Goal: Task Accomplishment & Management: Manage account settings

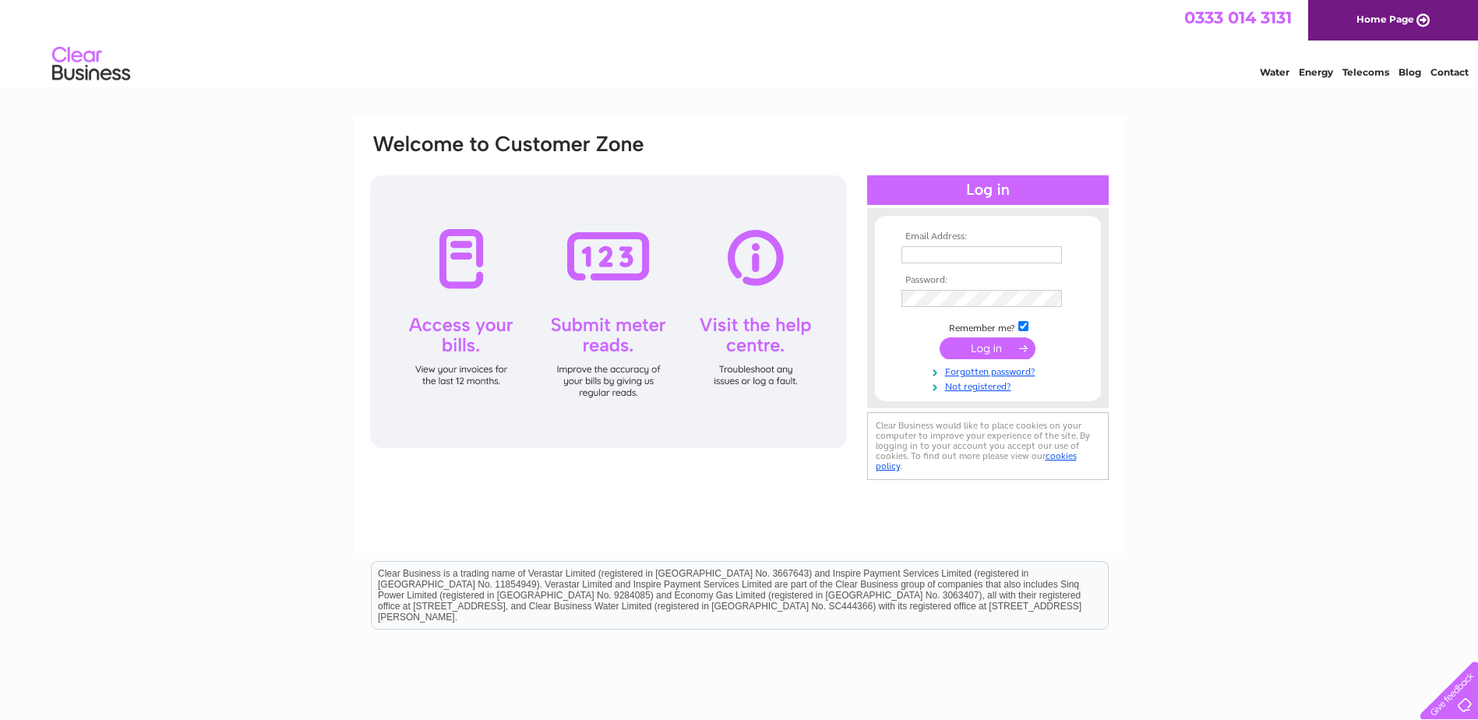
type input "[EMAIL_ADDRESS][DOMAIN_NAME]"
click at [988, 362] on td at bounding box center [987, 348] width 181 height 30
click at [988, 352] on input "submit" at bounding box center [987, 348] width 96 height 22
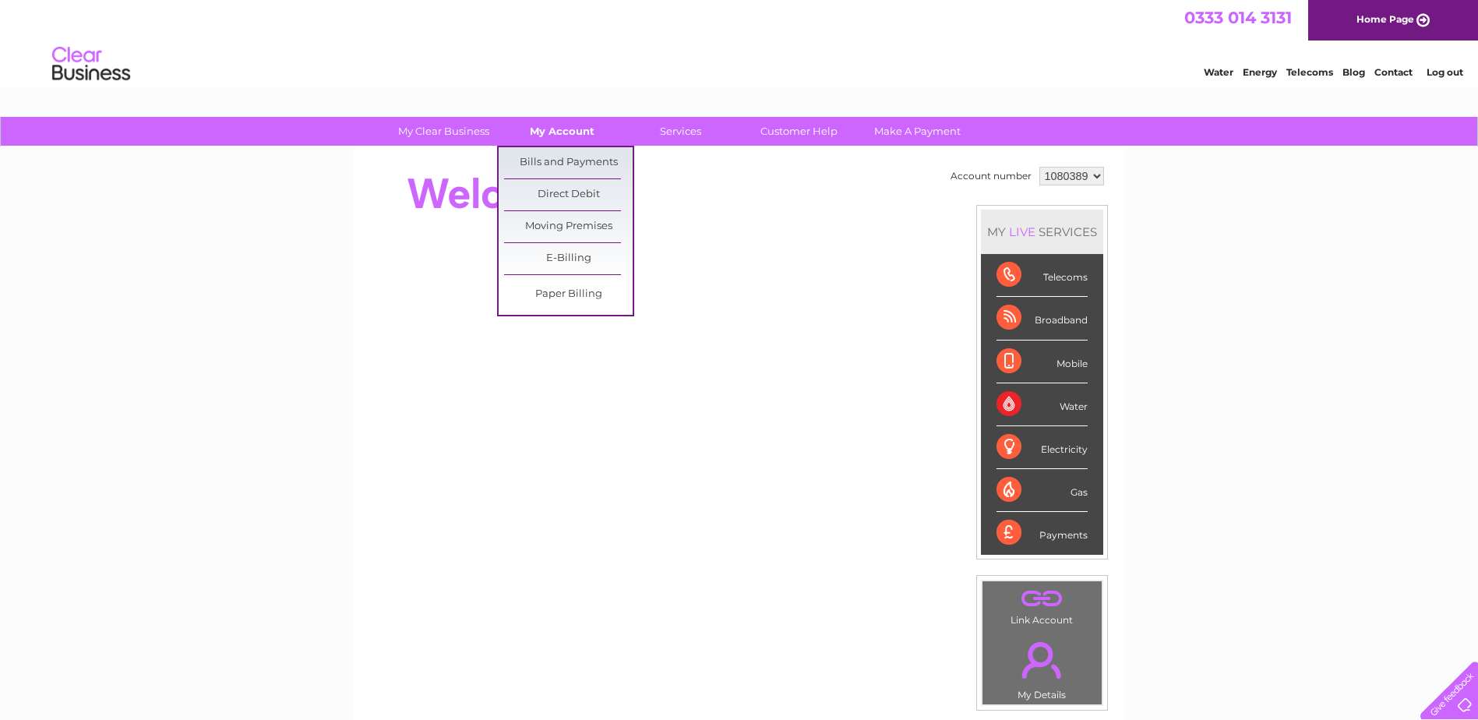
click at [555, 125] on link "My Account" at bounding box center [562, 131] width 129 height 29
click at [583, 160] on link "Bills and Payments" at bounding box center [568, 162] width 129 height 31
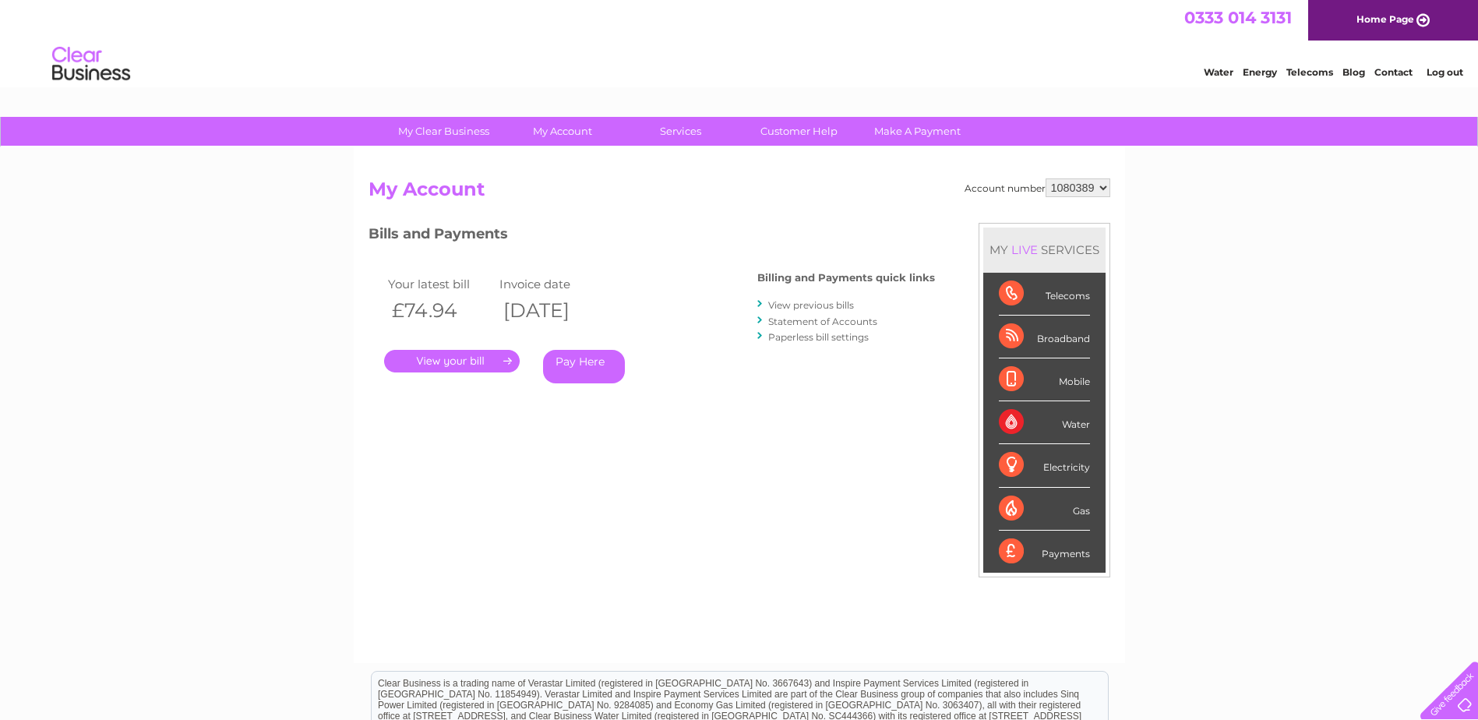
click at [503, 365] on link "." at bounding box center [452, 361] width 136 height 23
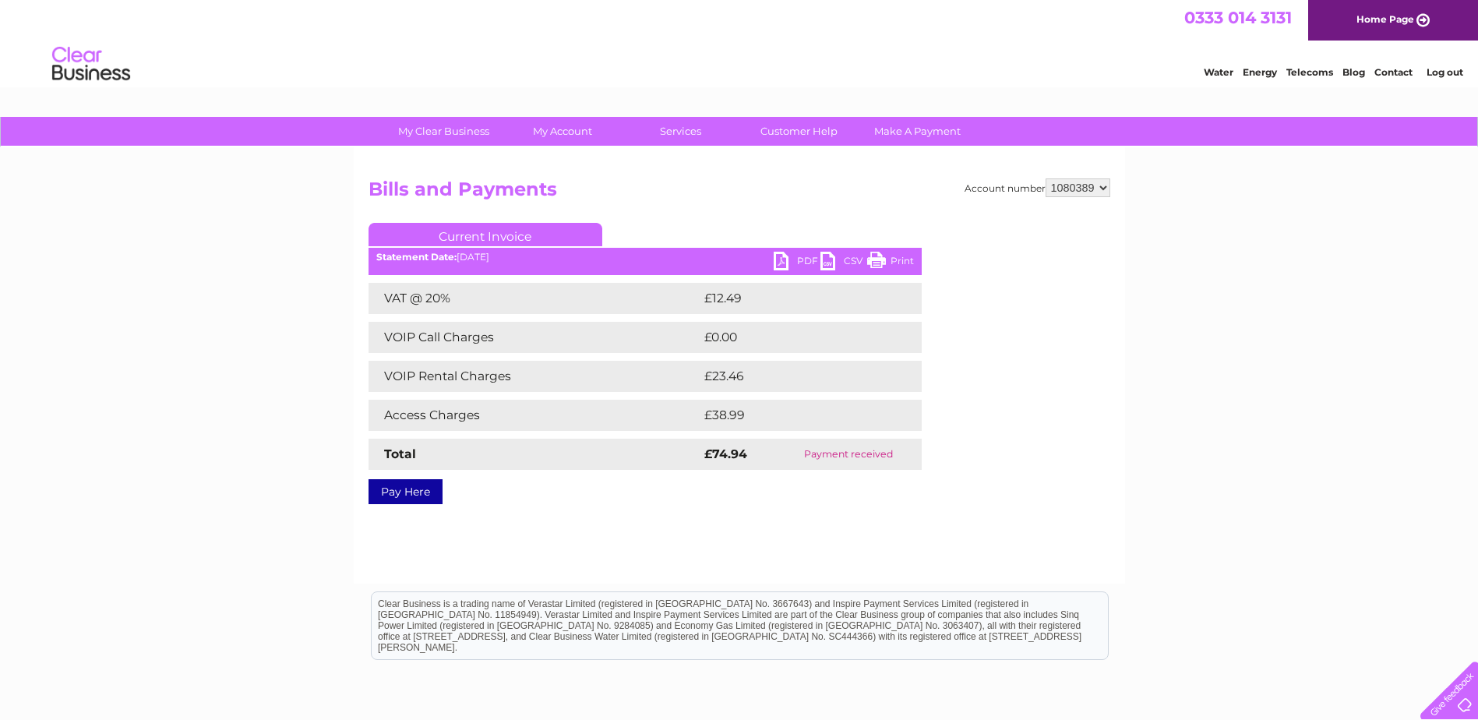
click at [799, 261] on link "PDF" at bounding box center [796, 263] width 47 height 23
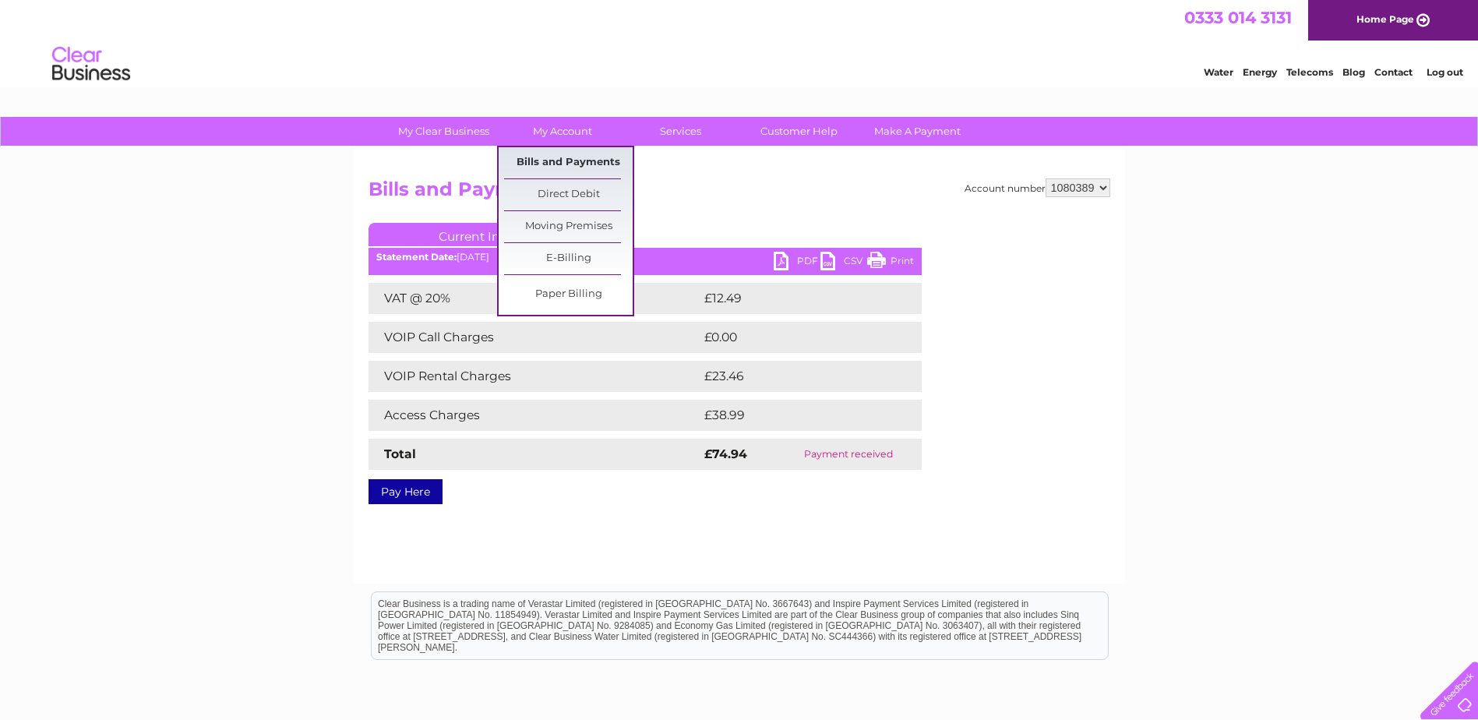
click at [576, 165] on link "Bills and Payments" at bounding box center [568, 162] width 129 height 31
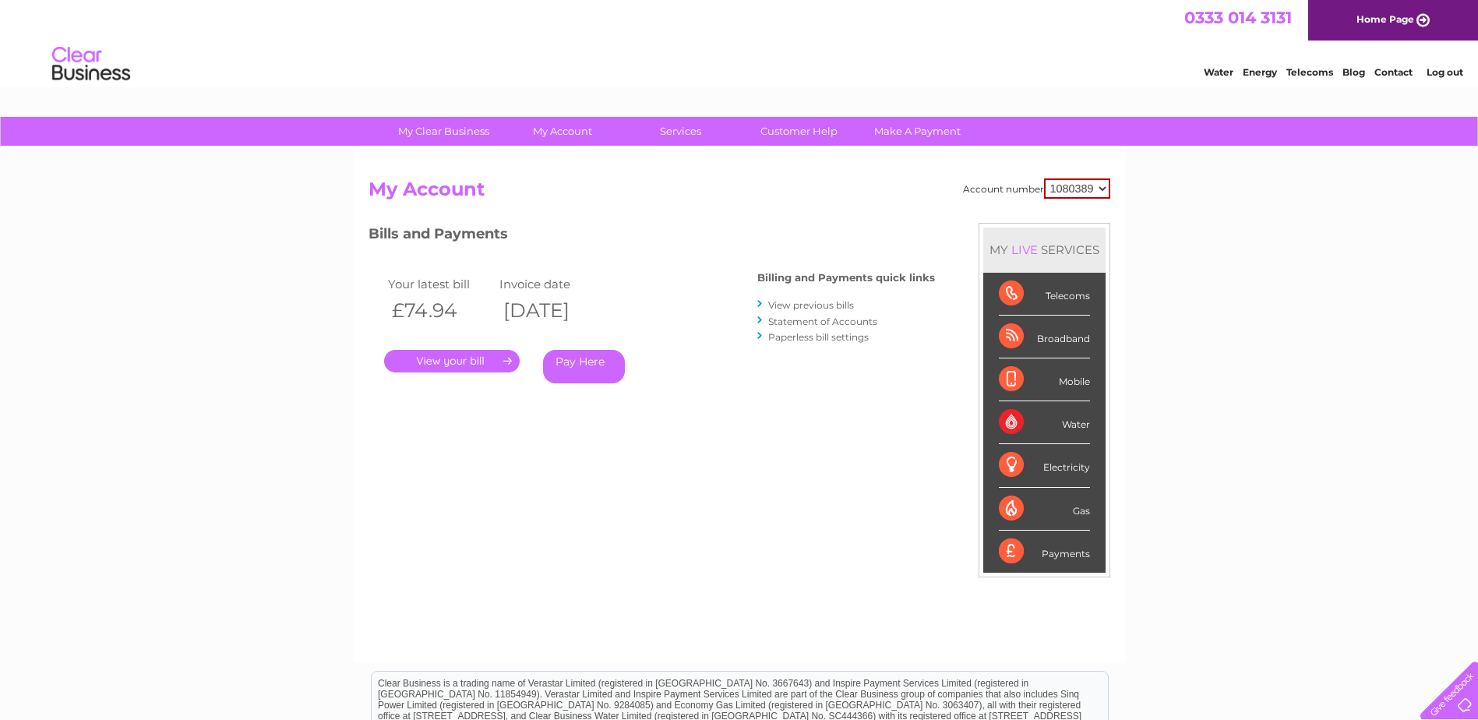
click at [849, 305] on link "View previous bills" at bounding box center [811, 305] width 86 height 12
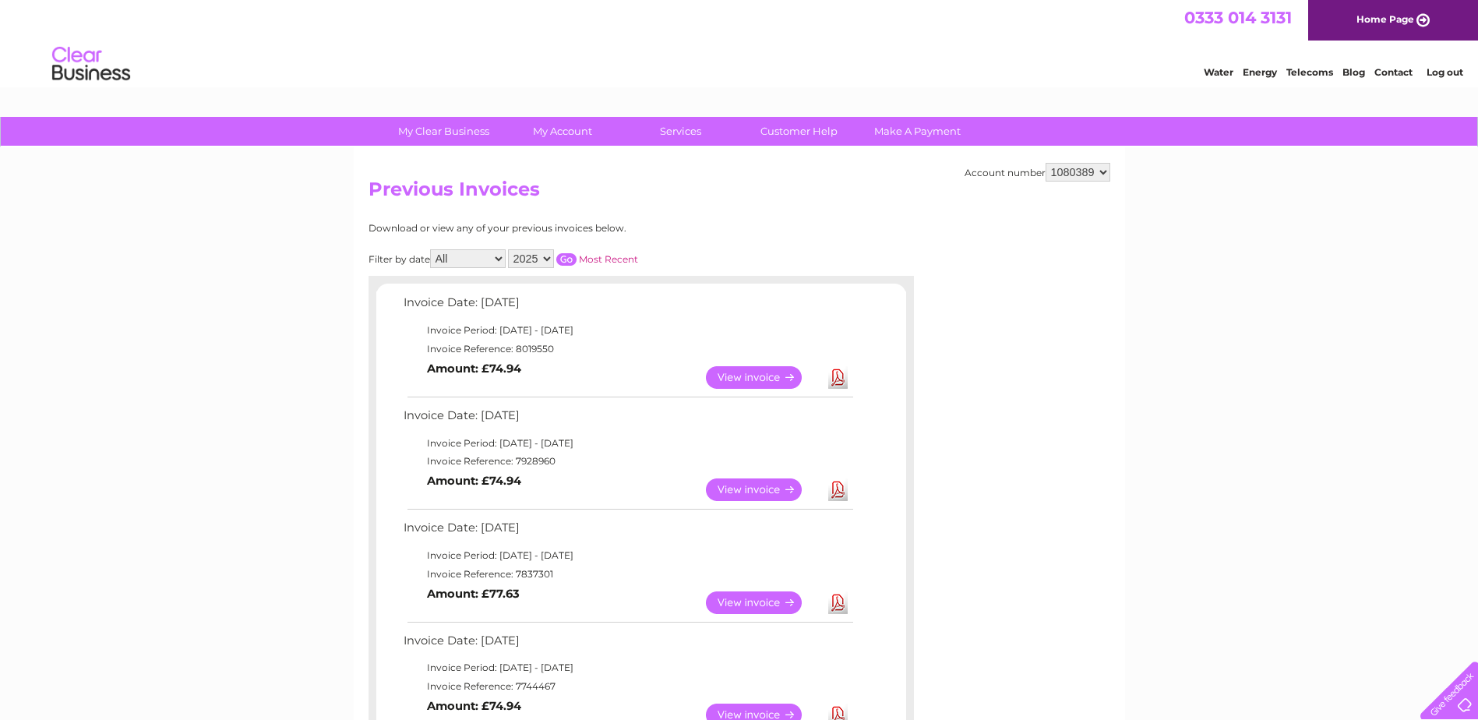
click at [752, 492] on link "View" at bounding box center [763, 489] width 115 height 23
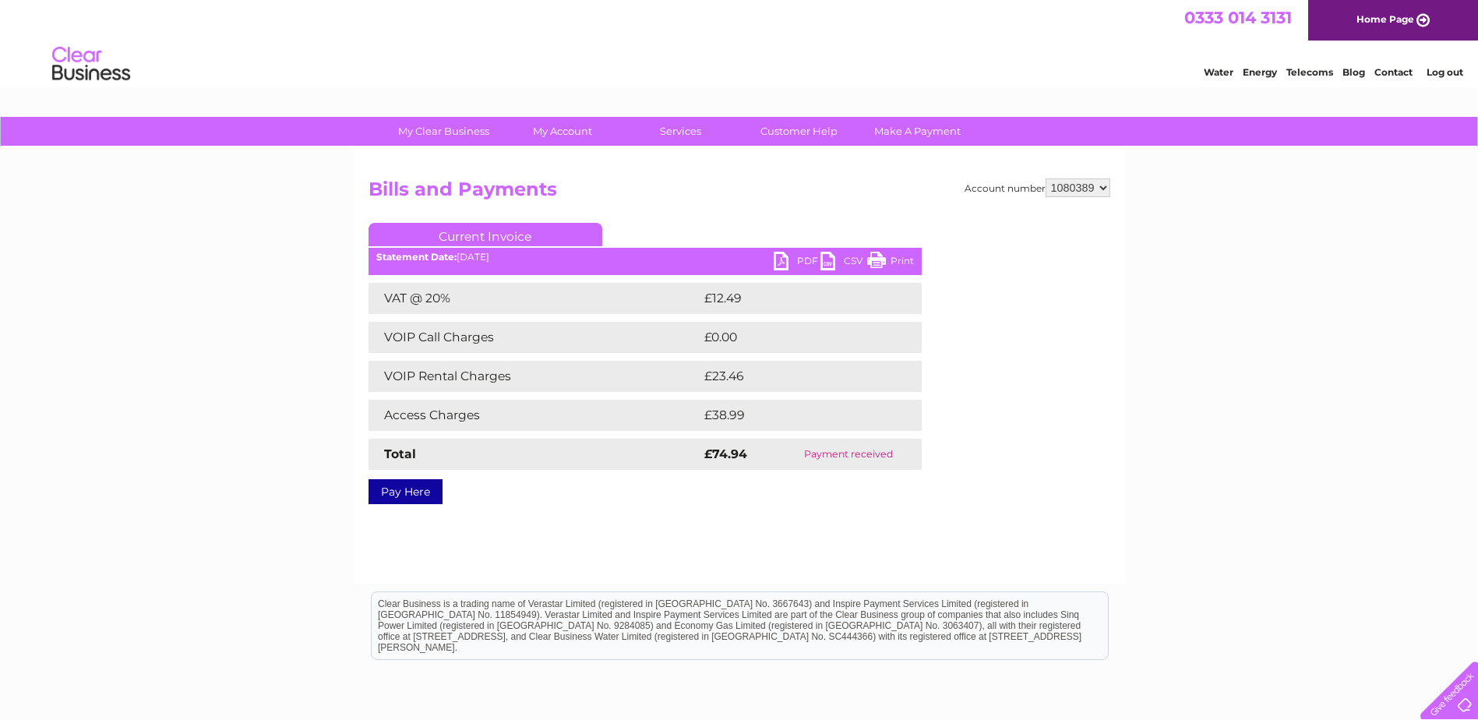
click at [791, 263] on link "PDF" at bounding box center [796, 263] width 47 height 23
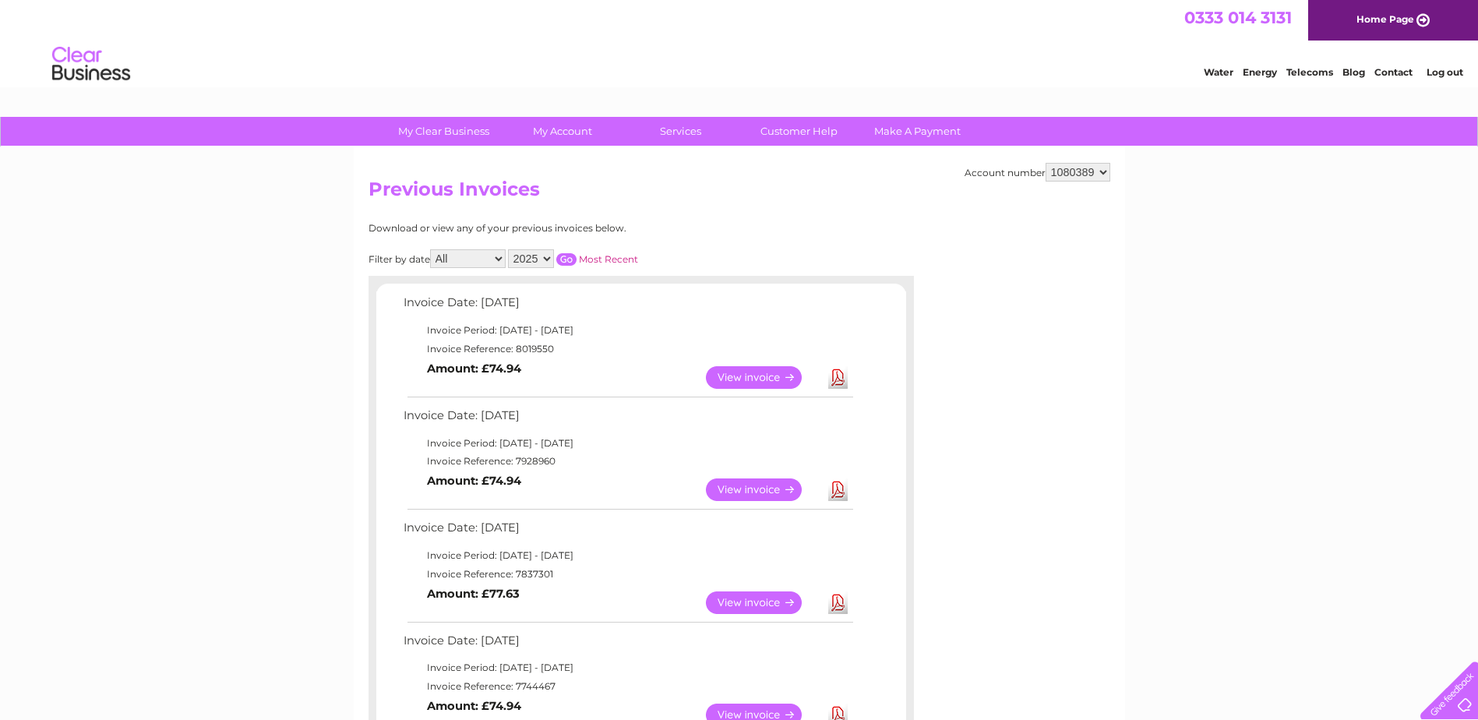
click at [777, 601] on link "View" at bounding box center [763, 602] width 115 height 23
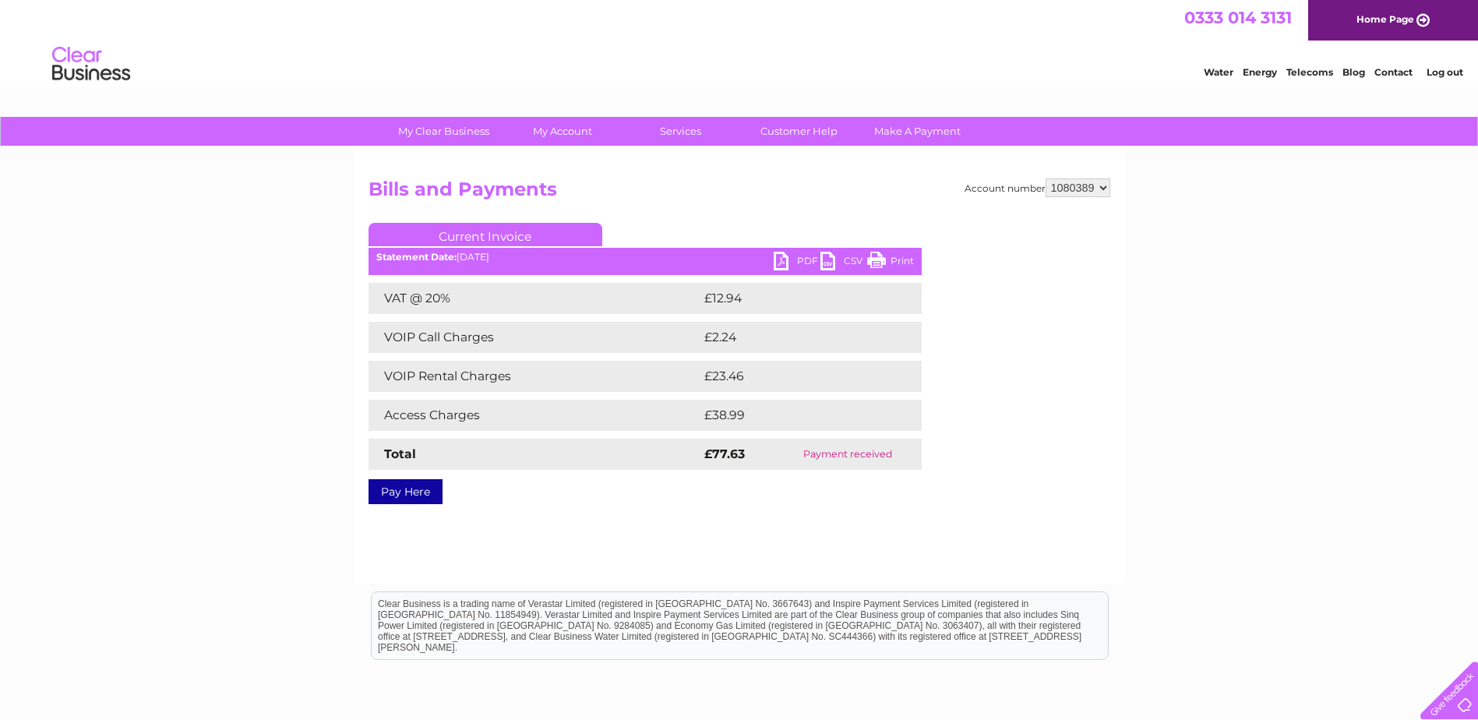
click at [805, 259] on link "PDF" at bounding box center [796, 263] width 47 height 23
